Goal: Task Accomplishment & Management: Use online tool/utility

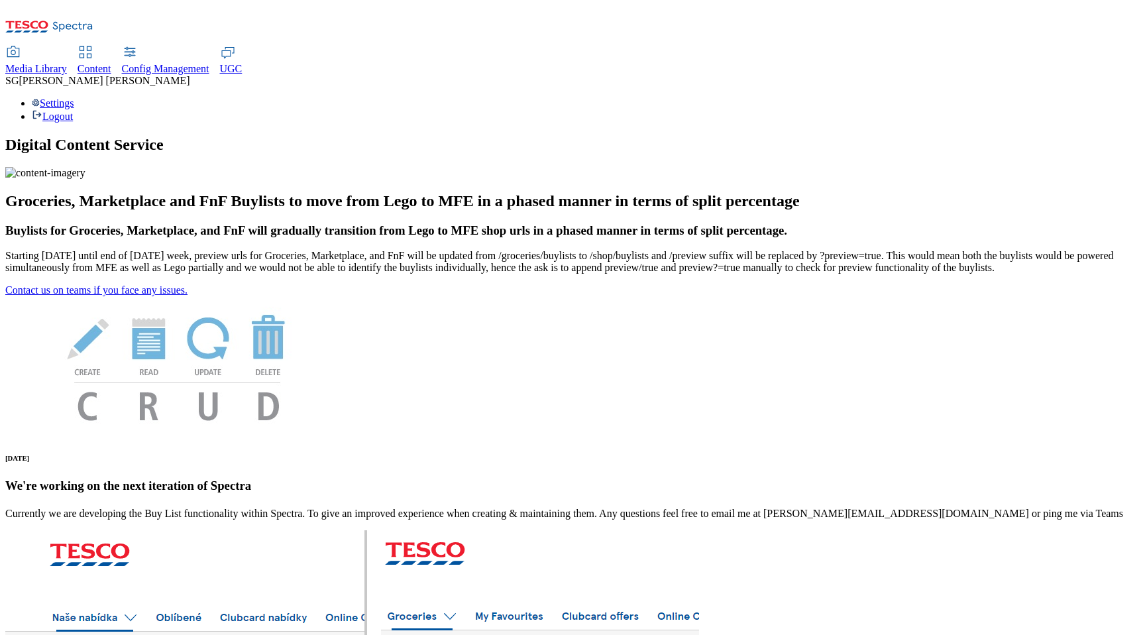
click at [111, 63] on span "Content" at bounding box center [95, 68] width 34 height 11
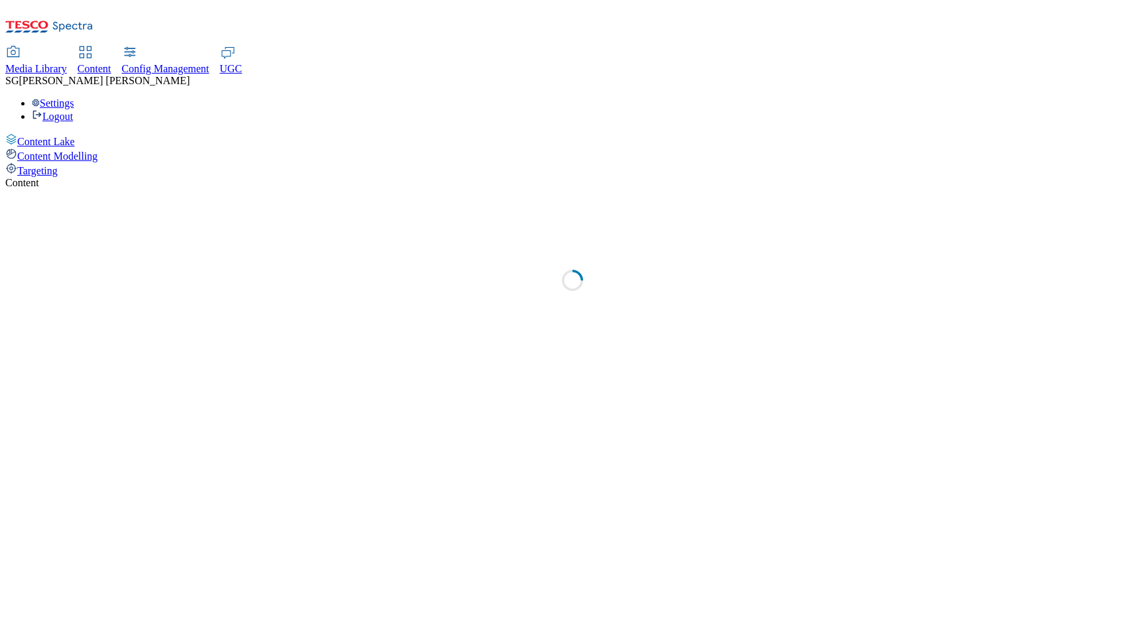
select select "group-comms"
click at [58, 165] on span "Targeting" at bounding box center [37, 170] width 40 height 11
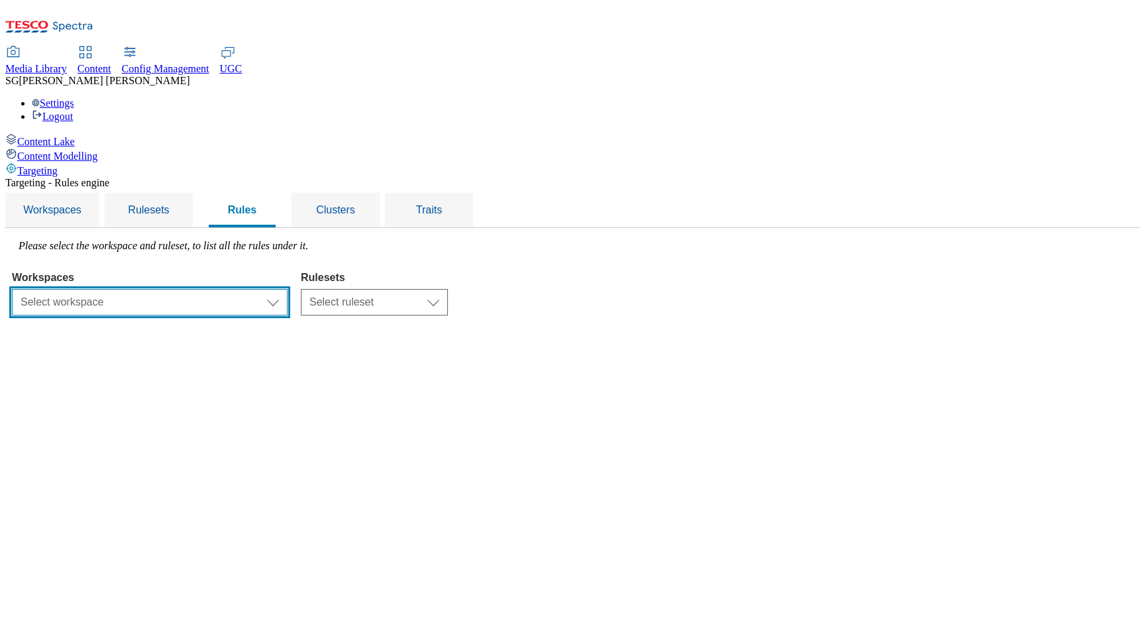
click at [288, 289] on select "Select workspace Test Targeting_9th oct_Sanity test 20th march Test_Sanity_28th…" at bounding box center [150, 302] width 276 height 27
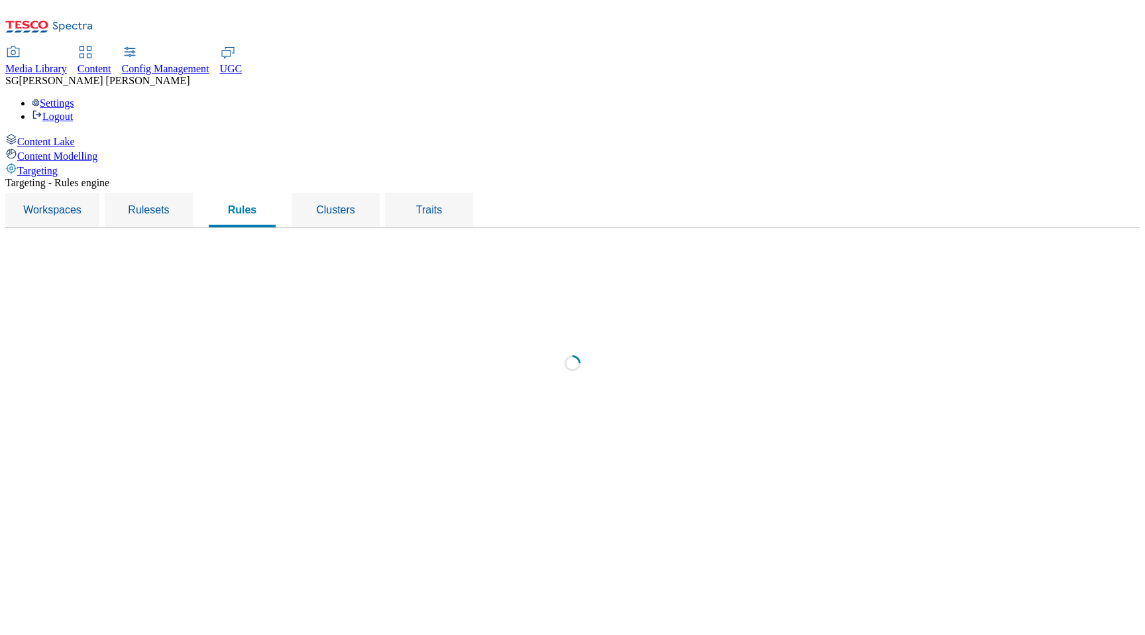
select select "f510054f-adaa-4692-b570-80fa3897127a"
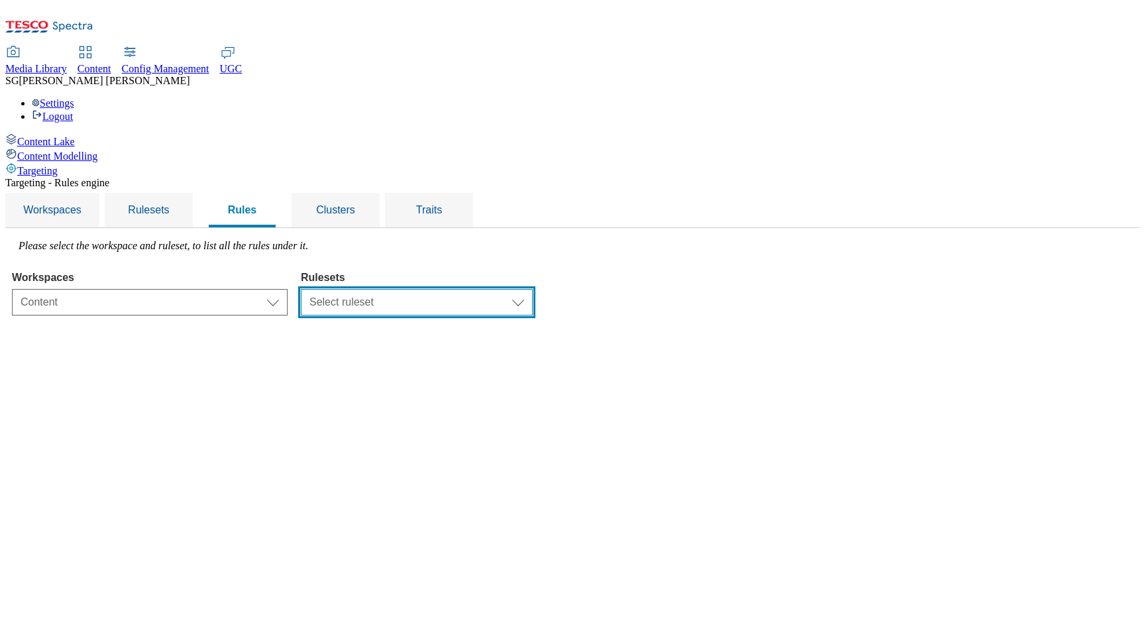
click at [514, 289] on select "Select ruleset CZ TEST HU ROI SK UK clubcard-roi clubcard-website customer-enga…" at bounding box center [417, 302] width 232 height 27
